Goal: Task Accomplishment & Management: Use online tool/utility

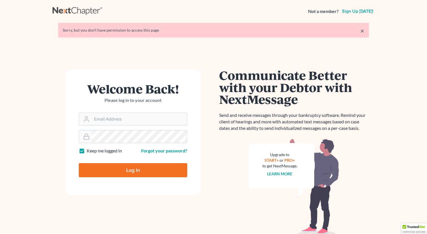
type input "[EMAIL_ADDRESS][DOMAIN_NAME]"
click at [158, 172] on input "Log In" at bounding box center [133, 170] width 108 height 14
type input "Thinking..."
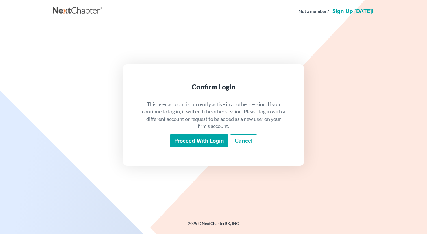
click at [207, 136] on input "Proceed with login" at bounding box center [199, 140] width 59 height 13
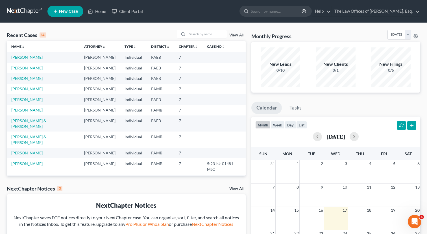
click at [24, 70] on link "Deems, Joyce" at bounding box center [26, 68] width 31 height 5
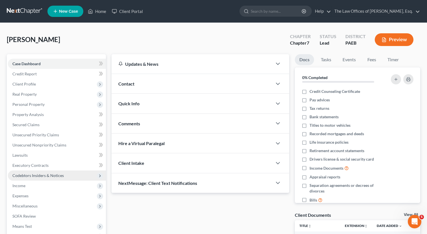
scroll to position [66, 0]
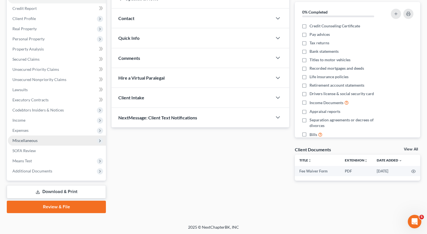
click at [46, 138] on span "Miscellaneous" at bounding box center [57, 141] width 98 height 10
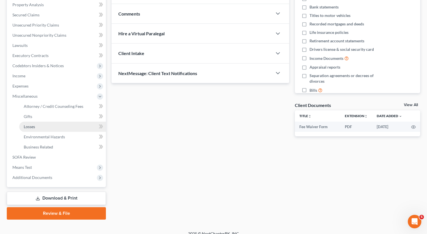
scroll to position [112, 0]
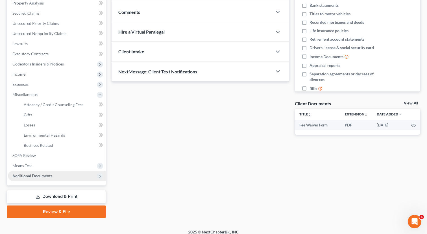
click at [54, 177] on span "Additional Documents" at bounding box center [57, 176] width 98 height 10
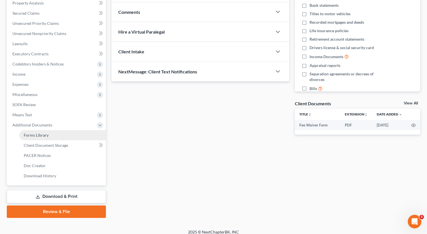
click at [40, 134] on span "Forms Library" at bounding box center [36, 135] width 25 height 5
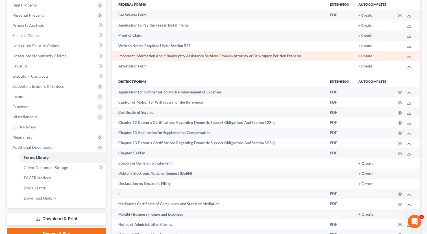
scroll to position [91, 0]
